Goal: Task Accomplishment & Management: Use online tool/utility

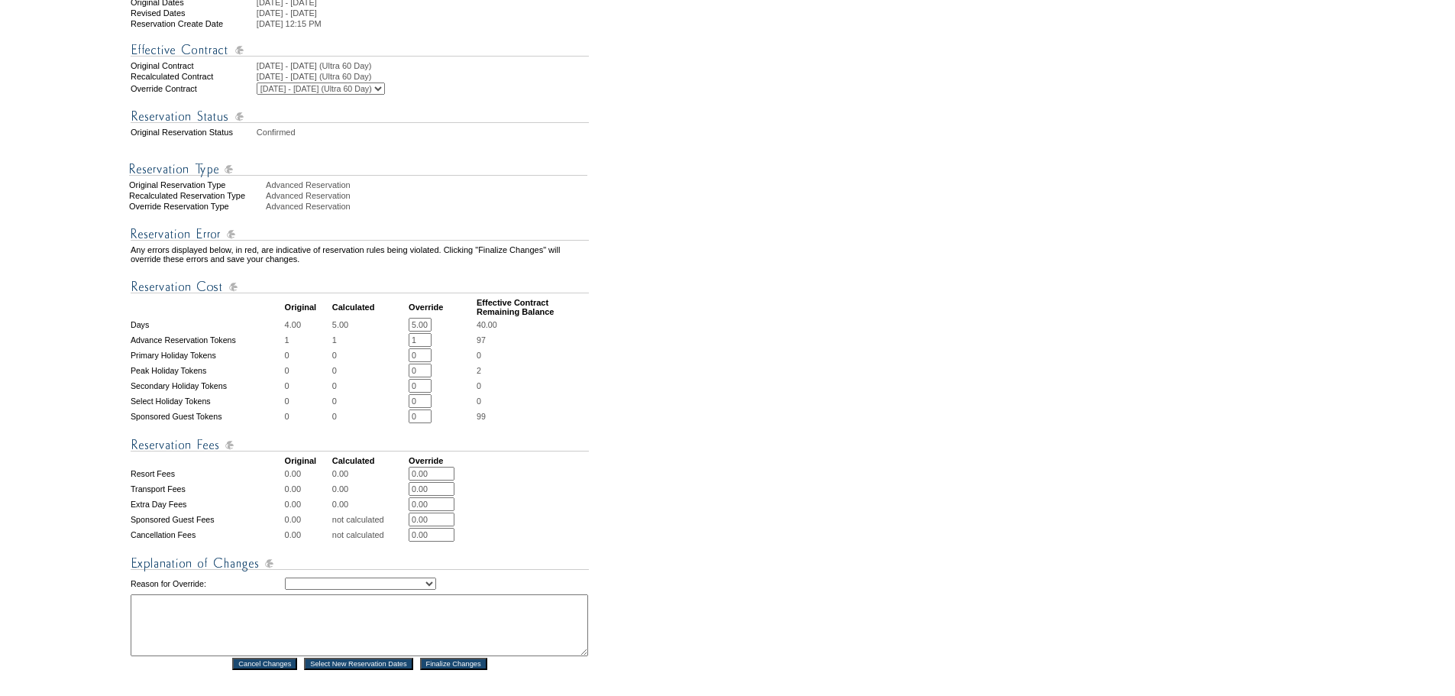
scroll to position [532, 0]
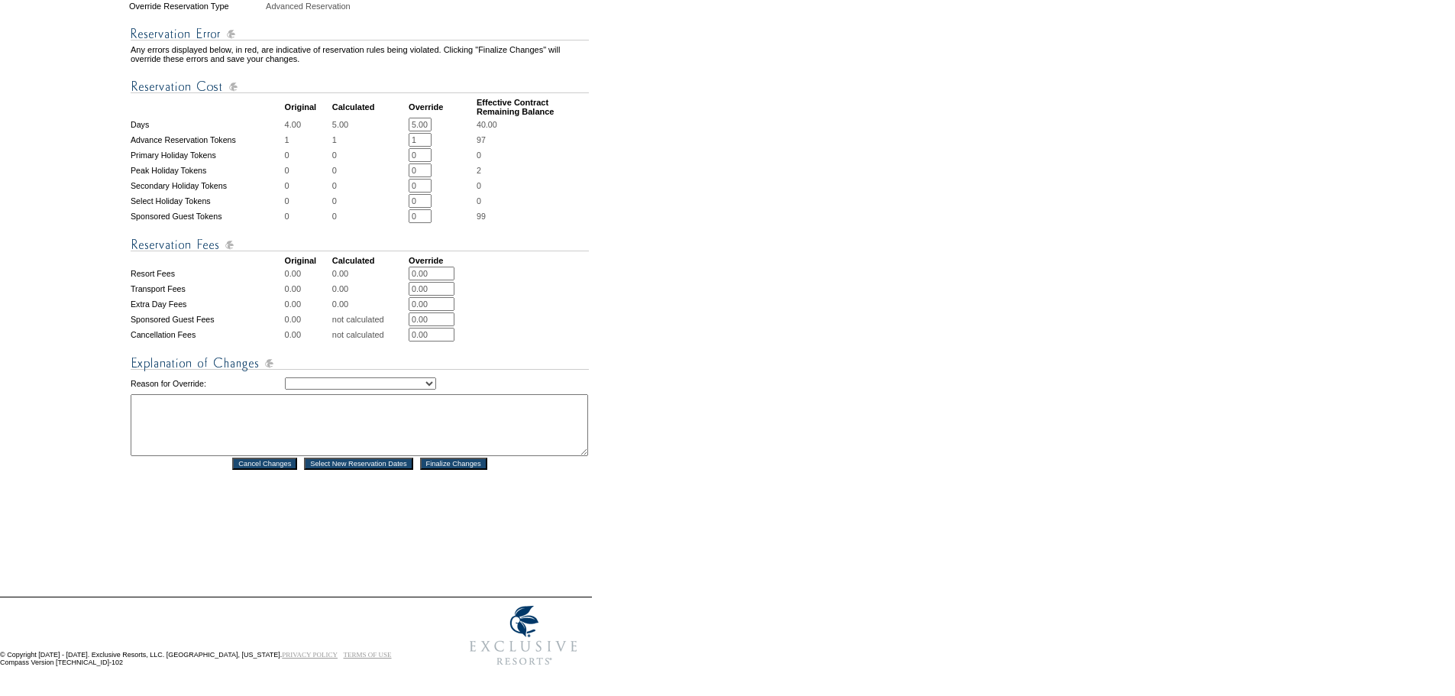
click at [436, 377] on select "Creating Continuous Stay Days Rebooked After Cancellation Editing Occupant Expe…" at bounding box center [360, 383] width 151 height 12
select select "1043"
click at [285, 377] on select "Creating Continuous Stay Days Rebooked After Cancellation Editing Occupant Expe…" at bounding box center [360, 383] width 151 height 12
click at [434, 434] on textarea at bounding box center [360, 425] width 458 height 62
type textarea "AG"
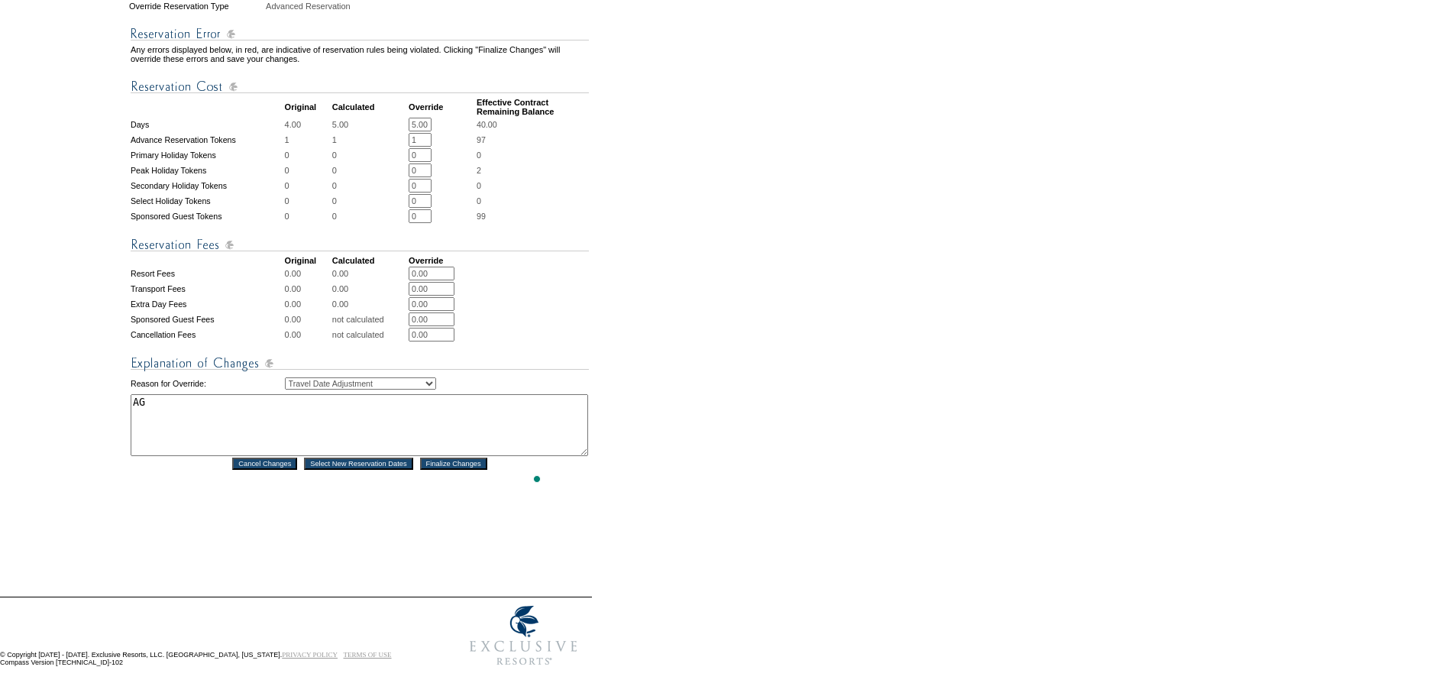
click at [487, 458] on input "Finalize Changes" at bounding box center [453, 464] width 67 height 12
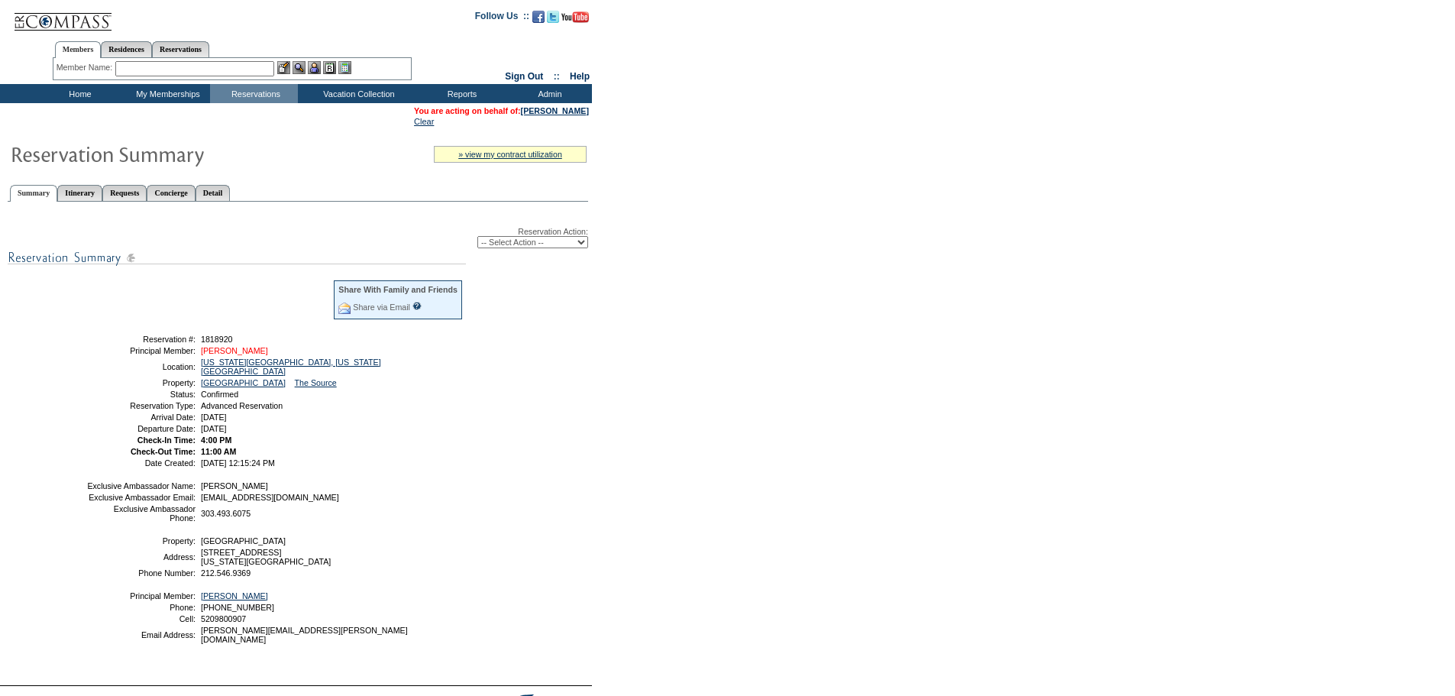
click at [237, 355] on link "[PERSON_NAME]" at bounding box center [234, 350] width 67 height 9
